Goal: Information Seeking & Learning: Check status

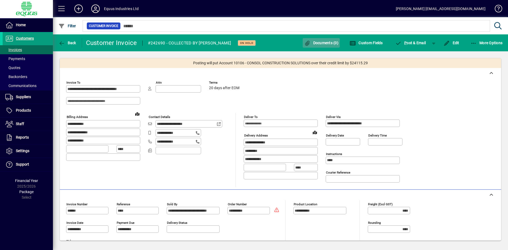
click at [327, 44] on span "Documents (0)" at bounding box center [321, 43] width 34 height 4
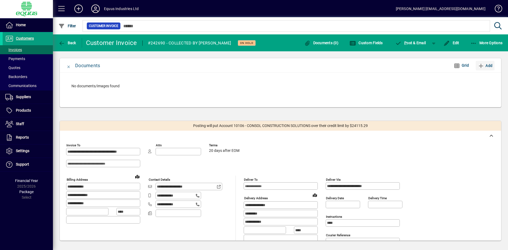
click at [492, 66] on span "Add" at bounding box center [485, 65] width 15 height 8
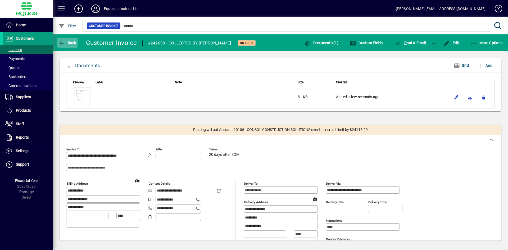
click at [63, 39] on span "button" at bounding box center [67, 43] width 20 height 13
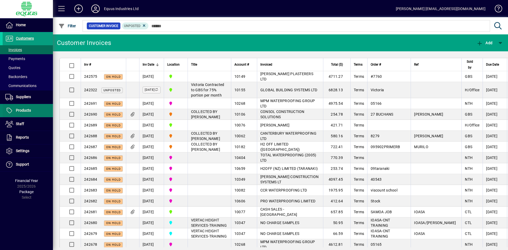
click at [23, 108] on span "Products" at bounding box center [23, 110] width 15 height 4
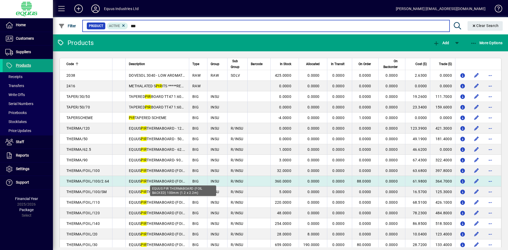
type input "***"
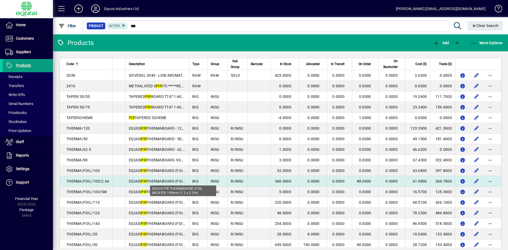
click at [155, 180] on span "EQUUS PIR THERMABOARD (FOIL BACKED) 100mm (1.2 x 2.2m)" at bounding box center [183, 181] width 108 height 4
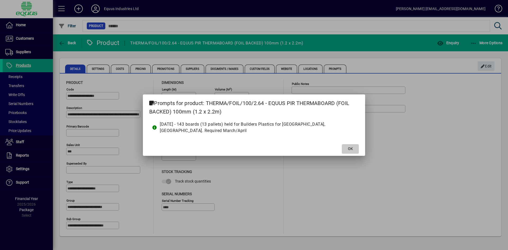
click at [347, 148] on span at bounding box center [350, 149] width 17 height 13
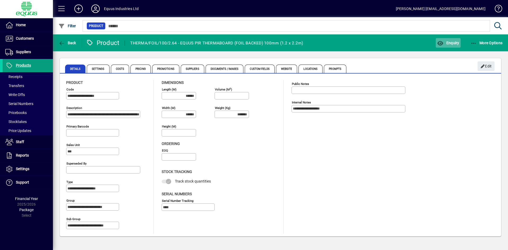
click at [446, 41] on span "Enquiry" at bounding box center [448, 43] width 22 height 4
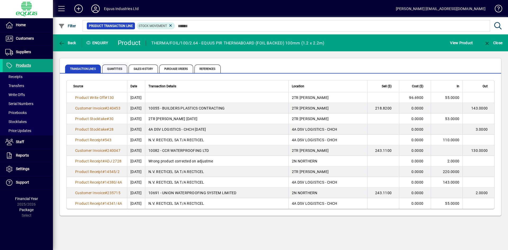
click at [113, 66] on span "Quantities" at bounding box center [114, 69] width 25 height 8
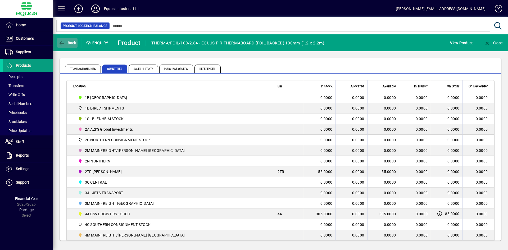
click at [67, 42] on span "Back" at bounding box center [67, 43] width 18 height 4
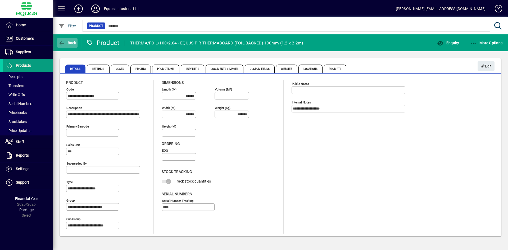
click at [67, 42] on span "Back" at bounding box center [67, 43] width 18 height 4
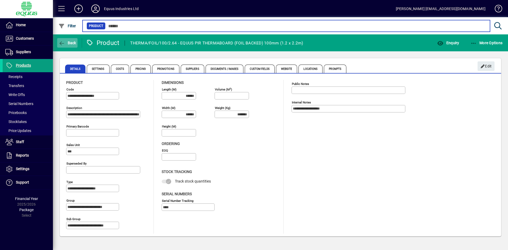
type input "***"
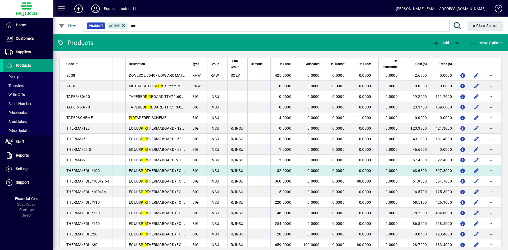
click at [90, 170] on span "THERMA/FOIL/100" at bounding box center [82, 171] width 33 height 4
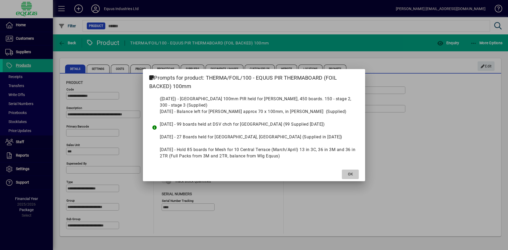
click at [351, 174] on span "OK" at bounding box center [350, 174] width 5 height 6
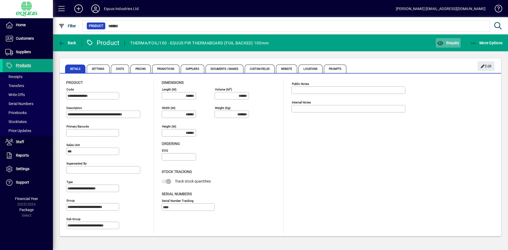
click at [448, 43] on span "Enquiry" at bounding box center [448, 43] width 22 height 4
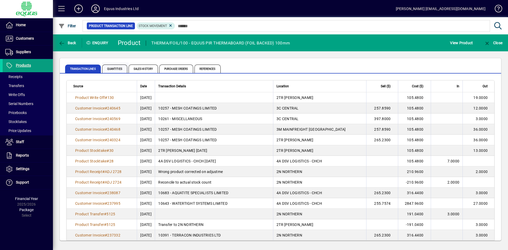
click at [112, 67] on span "Quantities" at bounding box center [114, 69] width 25 height 8
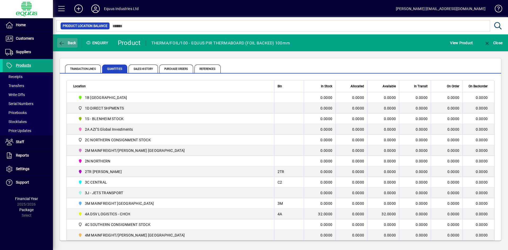
click at [71, 44] on span "Back" at bounding box center [67, 43] width 18 height 4
